Goal: Task Accomplishment & Management: Complete application form

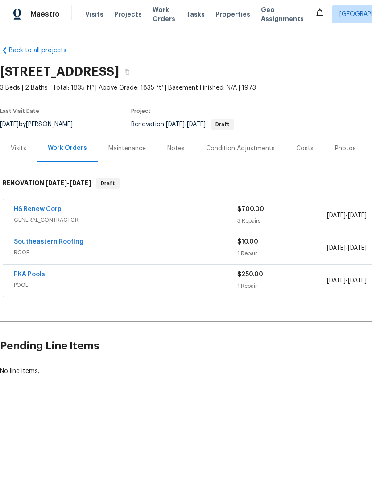
scroll to position [0, 39]
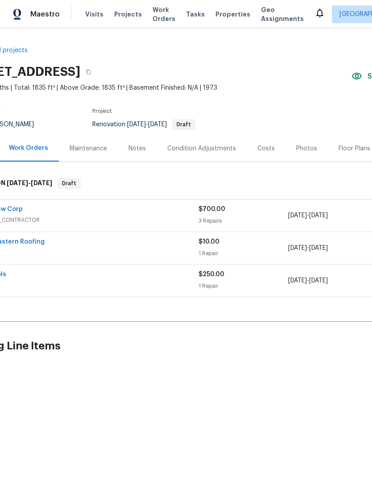
click at [178, 152] on div "Condition Adjustments" at bounding box center [201, 148] width 69 height 9
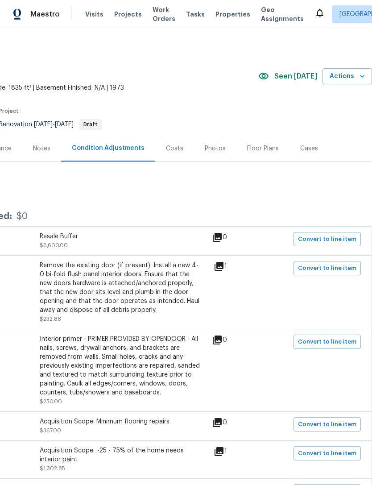
scroll to position [0, 132]
click at [344, 263] on span "Convert to line item" at bounding box center [327, 268] width 58 height 10
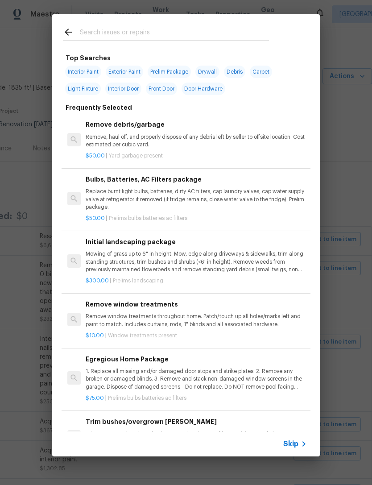
click at [299, 441] on icon at bounding box center [303, 444] width 11 height 11
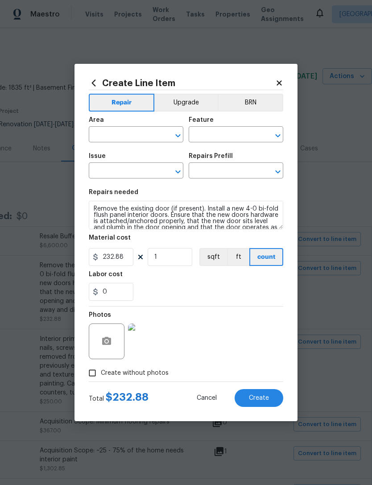
type input "Interior Door"
type input "Interior Closet Door"
click at [103, 137] on input "text" at bounding box center [124, 135] width 70 height 14
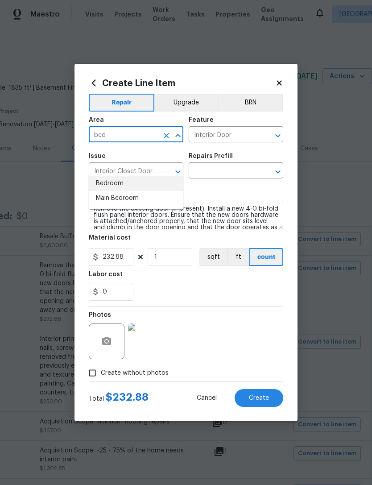
click at [95, 176] on li "Bedroom" at bounding box center [136, 183] width 95 height 15
type input "Bedroom"
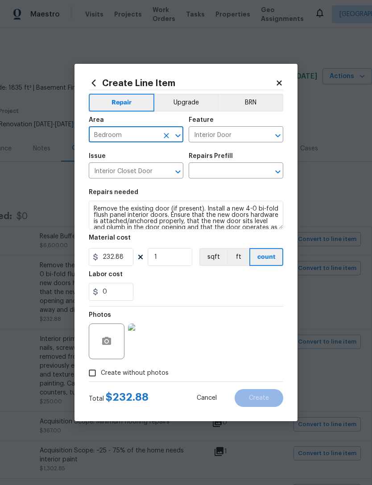
click at [94, 156] on h5 "Issue" at bounding box center [97, 156] width 17 height 6
click at [243, 171] on input "text" at bounding box center [224, 172] width 70 height 14
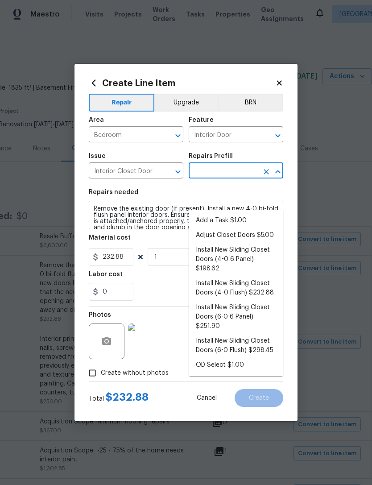
click at [269, 276] on li "Install New Sliding Closet Doors (4-0 Flush) $232.88" at bounding box center [236, 288] width 95 height 24
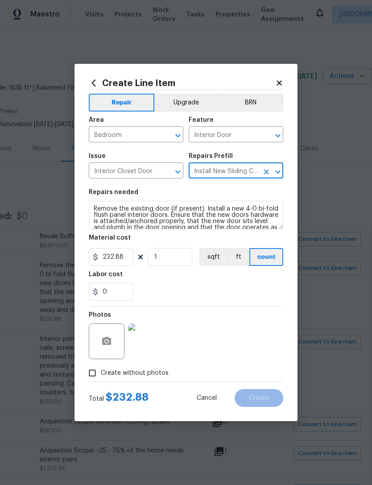
type input "Install New Sliding Closet Doors (4-0 Flush) $232.88"
click at [115, 264] on input "232.88" at bounding box center [111, 257] width 45 height 18
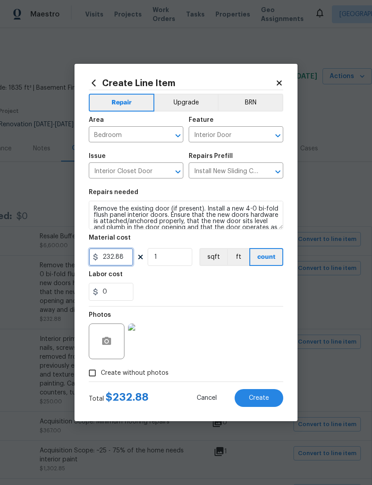
click at [115, 264] on input "232.88" at bounding box center [111, 257] width 45 height 18
type input "115"
click at [158, 260] on input "1" at bounding box center [170, 257] width 45 height 18
click at [270, 399] on button "Create" at bounding box center [259, 398] width 49 height 18
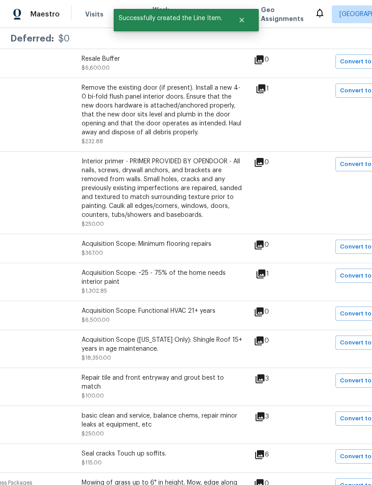
scroll to position [186, 86]
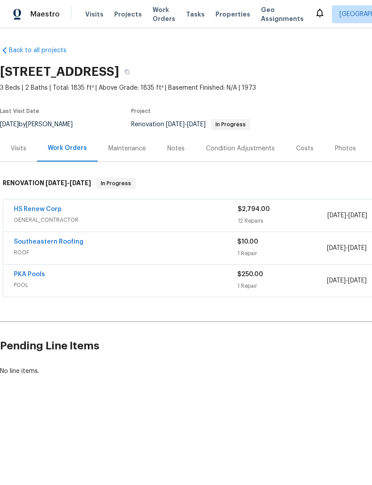
click at [252, 145] on div "Condition Adjustments" at bounding box center [240, 148] width 69 height 9
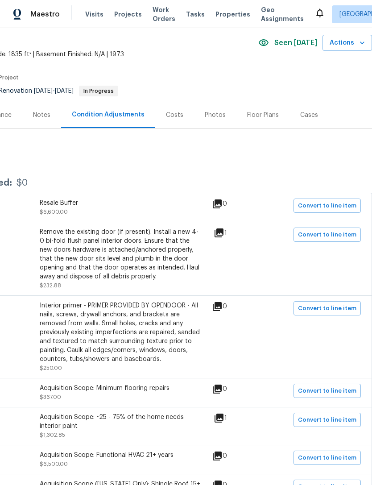
scroll to position [34, 132]
click at [335, 235] on span "Convert to line item" at bounding box center [327, 234] width 58 height 10
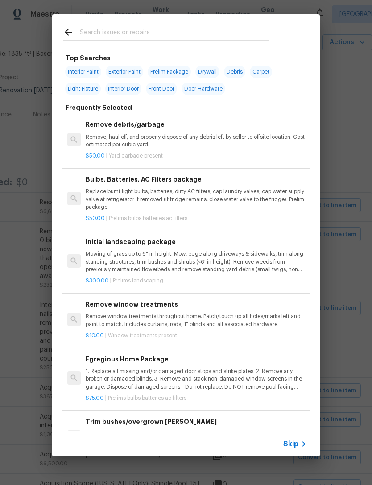
click at [294, 448] on span "Skip" at bounding box center [290, 443] width 15 height 9
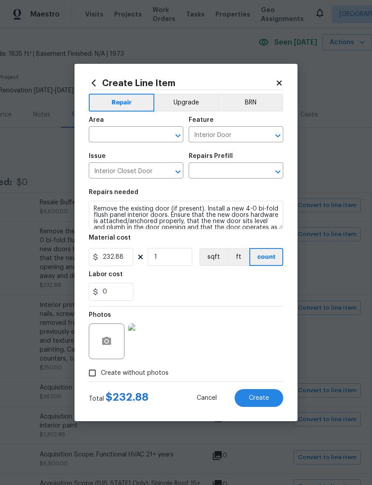
click at [105, 137] on input "text" at bounding box center [124, 135] width 70 height 14
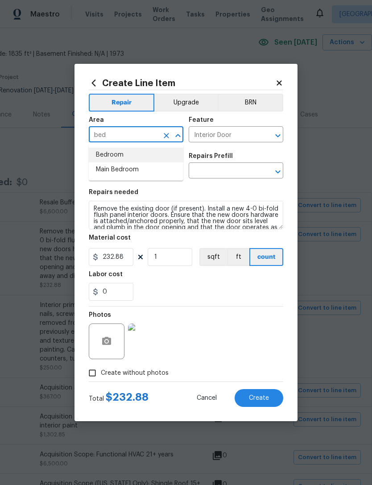
click at [96, 155] on li "Bedroom" at bounding box center [136, 155] width 95 height 15
type input "Bedroom"
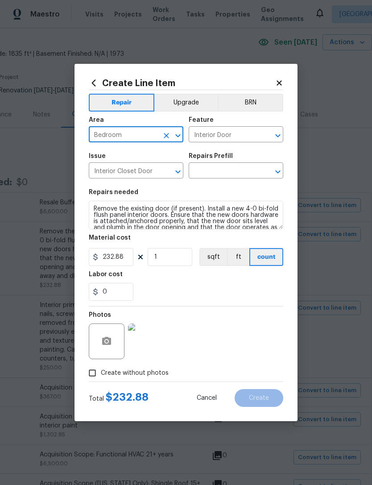
click at [244, 172] on input "text" at bounding box center [224, 172] width 70 height 14
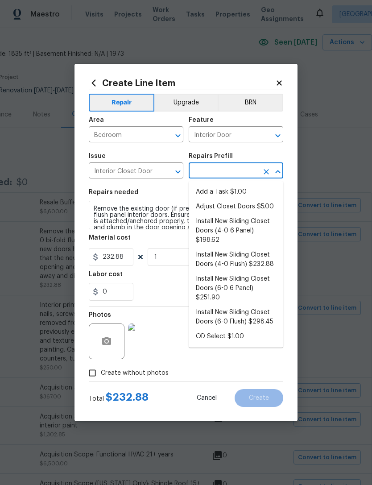
click at [262, 248] on li "Install New Sliding Closet Doors (4-0 Flush) $232.88" at bounding box center [236, 260] width 95 height 24
type input "Install New Sliding Closet Doors (4-0 Flush) $232.88"
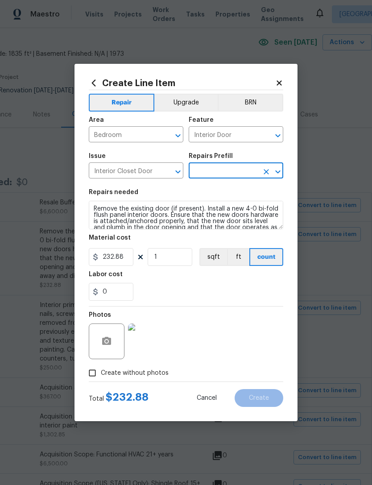
type input "Install New Sliding Closet Doors (4-0 Flush) $232.88"
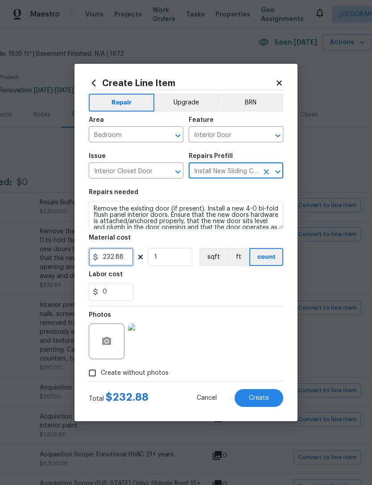
click at [110, 260] on input "232.88" at bounding box center [111, 257] width 45 height 18
click at [107, 259] on input "232.88" at bounding box center [111, 257] width 45 height 18
click at [116, 263] on input "232.88" at bounding box center [111, 257] width 45 height 18
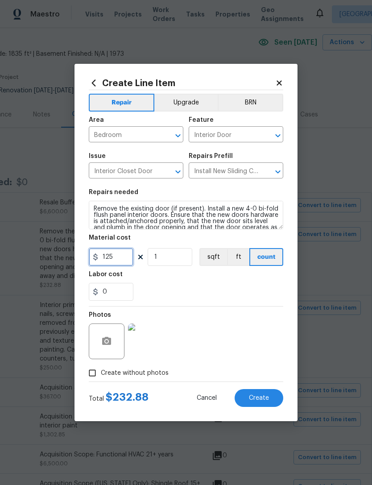
type input "125"
click at [157, 262] on input "1" at bounding box center [170, 257] width 45 height 18
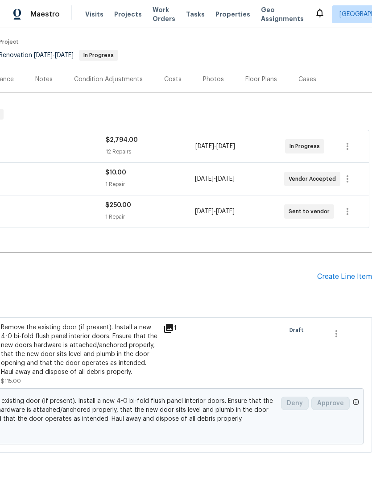
scroll to position [69, 132]
click at [173, 328] on icon at bounding box center [168, 328] width 9 height 9
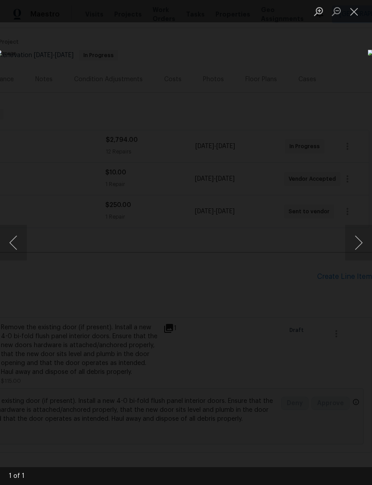
click at [351, 16] on button "Close lightbox" at bounding box center [354, 12] width 18 height 16
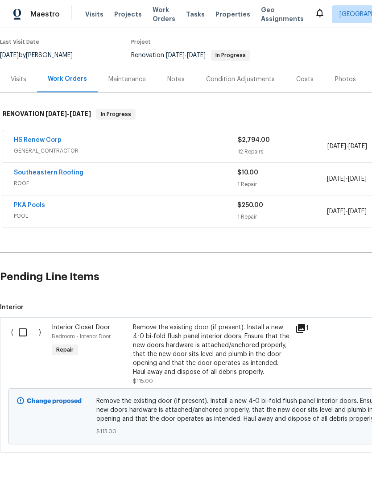
scroll to position [69, 0]
click at [21, 334] on input "checkbox" at bounding box center [25, 332] width 25 height 19
checkbox input "true"
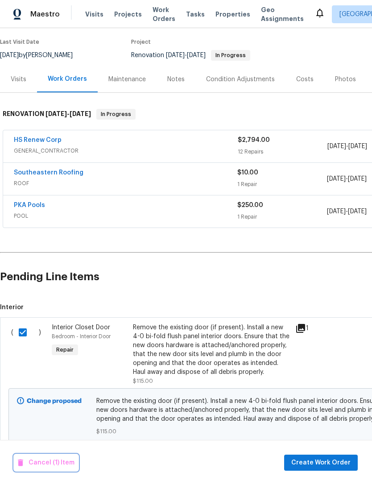
click at [33, 464] on span "Cancel (1) Item" at bounding box center [46, 462] width 57 height 11
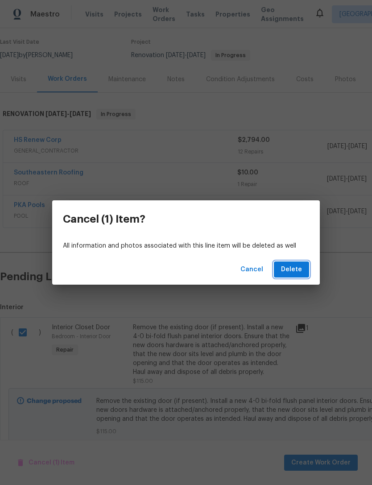
click at [296, 277] on button "Delete" at bounding box center [291, 269] width 35 height 17
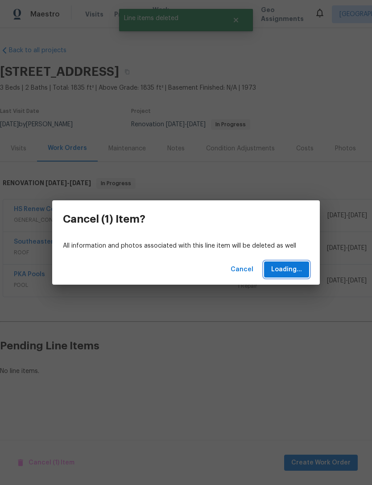
scroll to position [0, 0]
